Goal: Check status

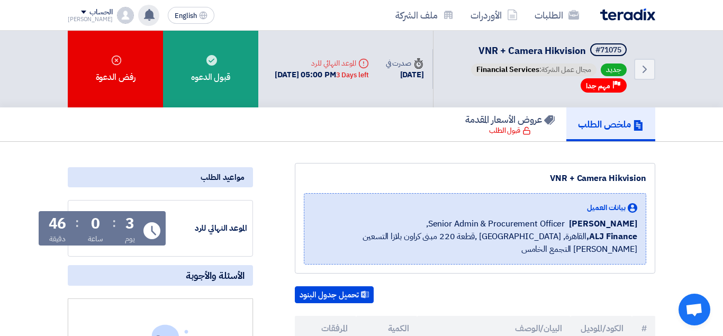
scroll to position [255, 0]
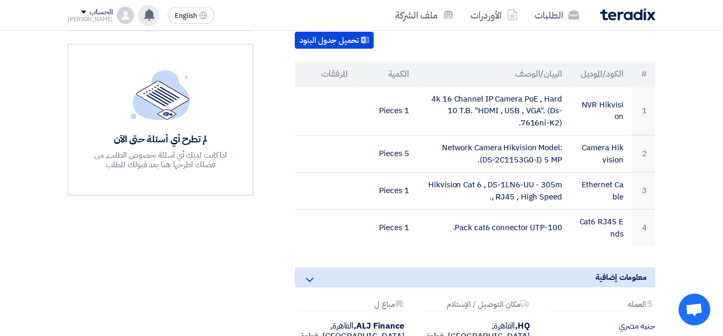
click at [144, 17] on use at bounding box center [149, 15] width 11 height 12
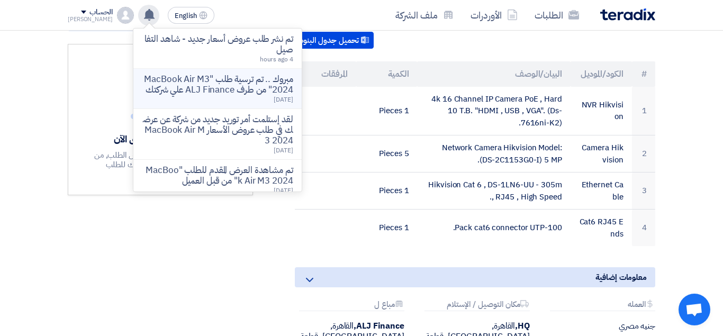
click at [227, 78] on p "مبروك .. تم ترسية طلب "MacBook Air M3 2024" من طرف ALJ Finance علي شركتك" at bounding box center [217, 84] width 151 height 21
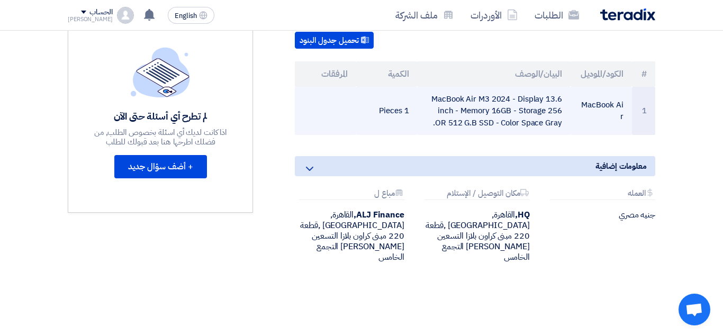
click at [489, 102] on td "MacBook Air M3 2024 - Display 13.6 inch - Memory 16GB - Storage 256 OR 512 G.B …" at bounding box center [493, 111] width 153 height 49
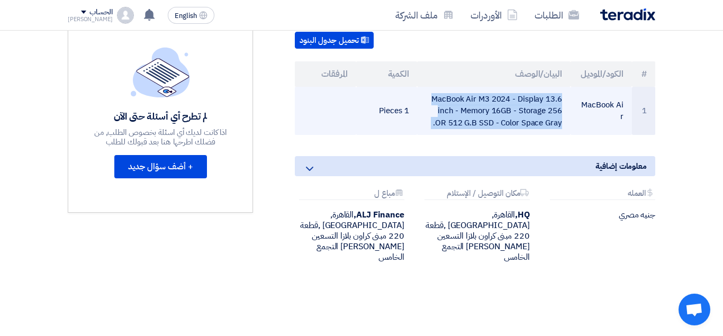
click at [489, 102] on td "MacBook Air M3 2024 - Display 13.6 inch - Memory 16GB - Storage 256 OR 512 G.B …" at bounding box center [493, 111] width 153 height 49
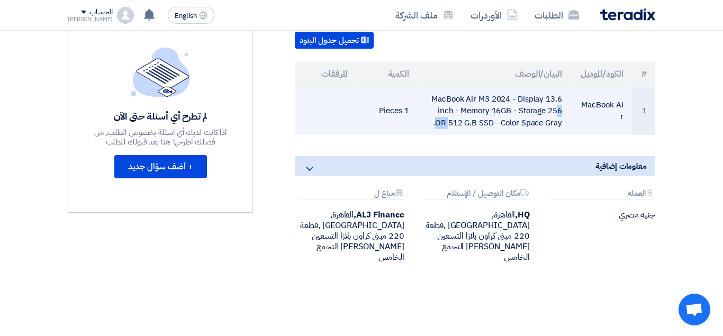
click at [489, 102] on td "MacBook Air M3 2024 - Display 13.6 inch - Memory 16GB - Storage 256 OR 512 G.B …" at bounding box center [493, 111] width 153 height 49
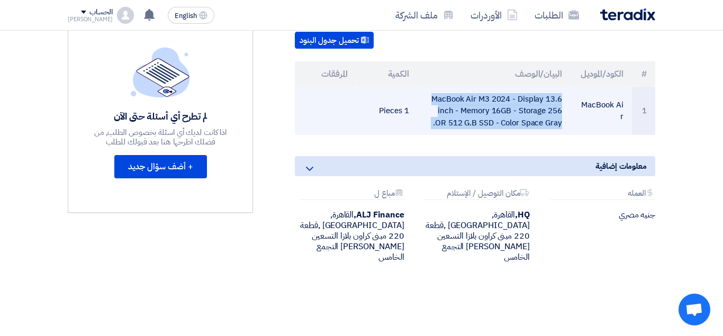
click at [489, 102] on td "MacBook Air M3 2024 - Display 13.6 inch - Memory 16GB - Storage 256 OR 512 G.B …" at bounding box center [493, 111] width 153 height 49
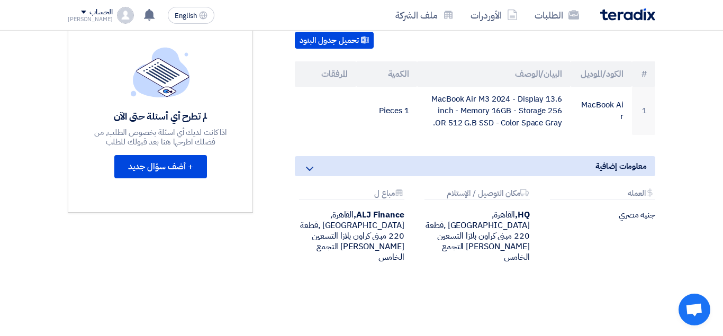
click at [581, 244] on div "Attachments العمله جنيه مصري Attachments مكان التوصيل / الإستلام HQ, [GEOGRAPHI…" at bounding box center [475, 234] width 376 height 91
click at [577, 189] on div "Attachments العمله" at bounding box center [602, 194] width 105 height 11
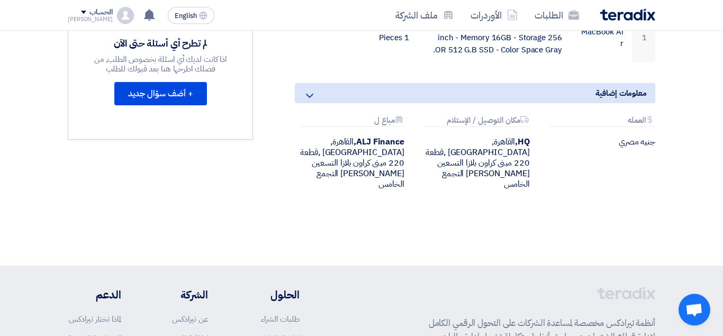
scroll to position [466, 0]
